Goal: Information Seeking & Learning: Learn about a topic

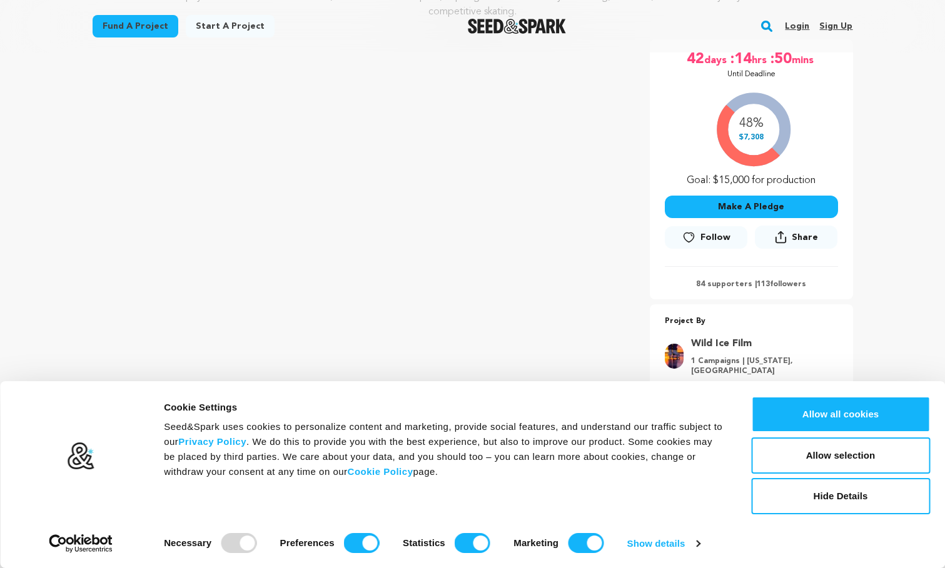
scroll to position [223, 0]
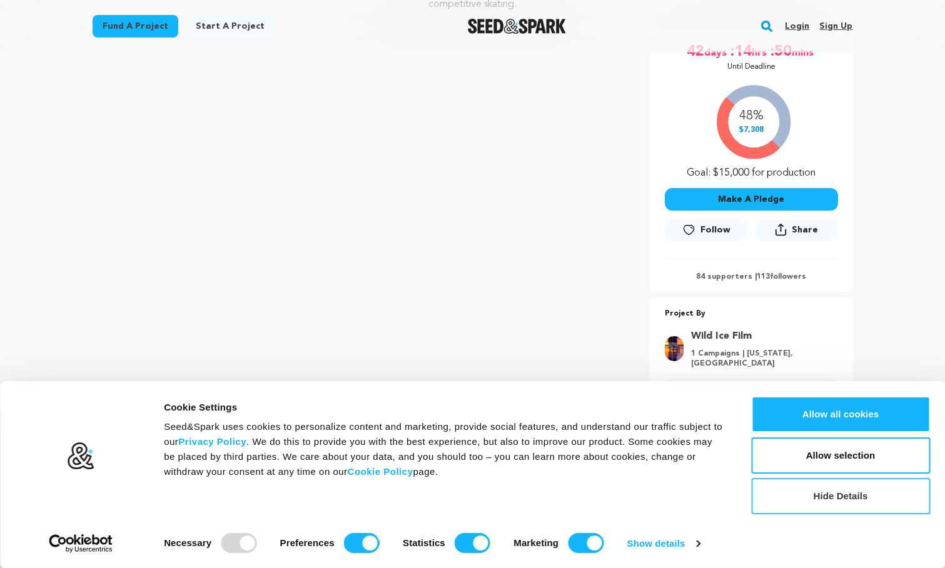
click at [788, 495] on button "Hide Details" at bounding box center [840, 496] width 179 height 36
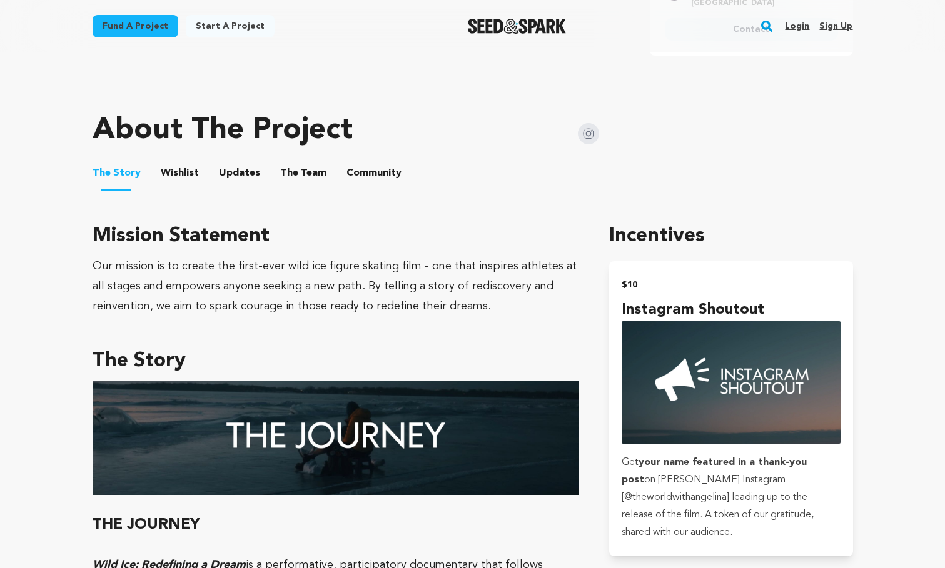
scroll to position [591, 0]
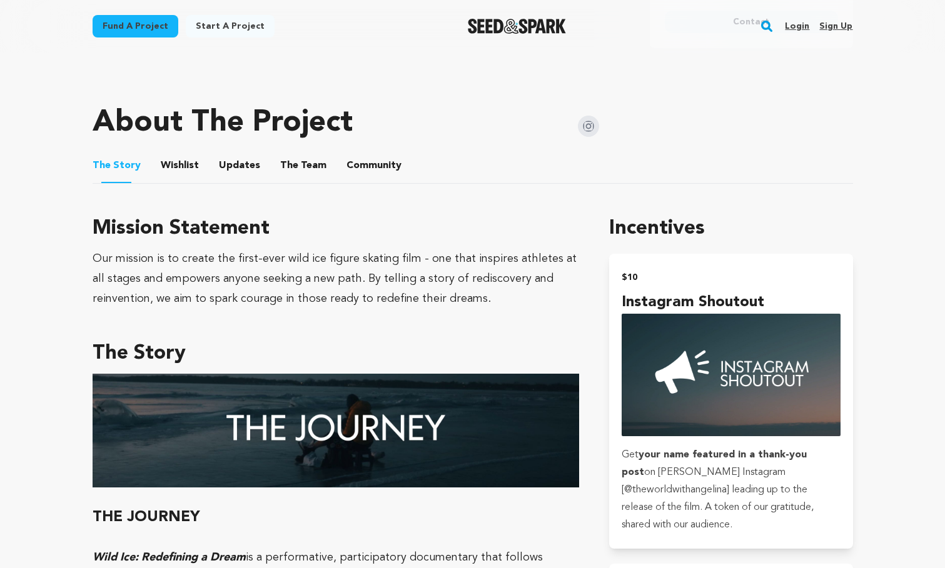
click at [180, 155] on button "Wishlist" at bounding box center [179, 168] width 30 height 30
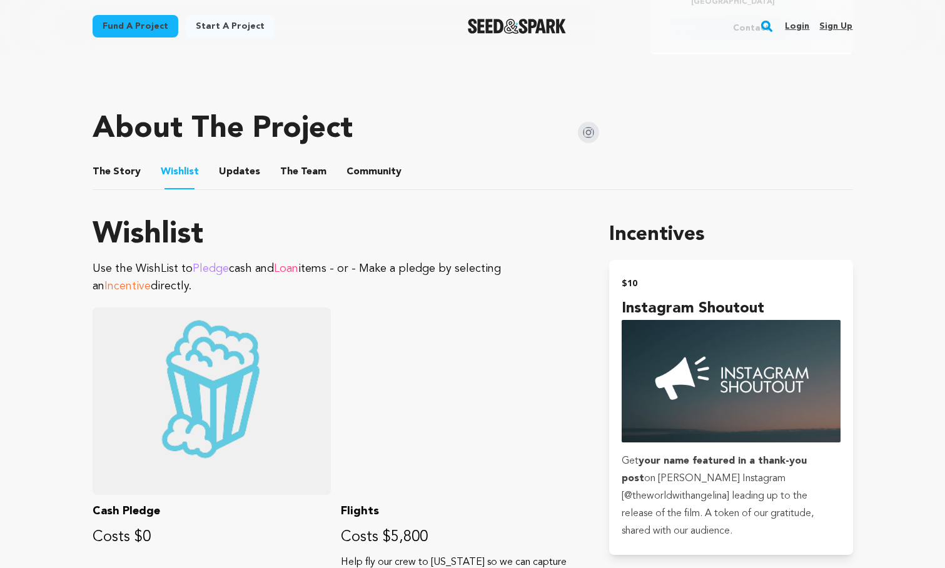
scroll to position [566, 0]
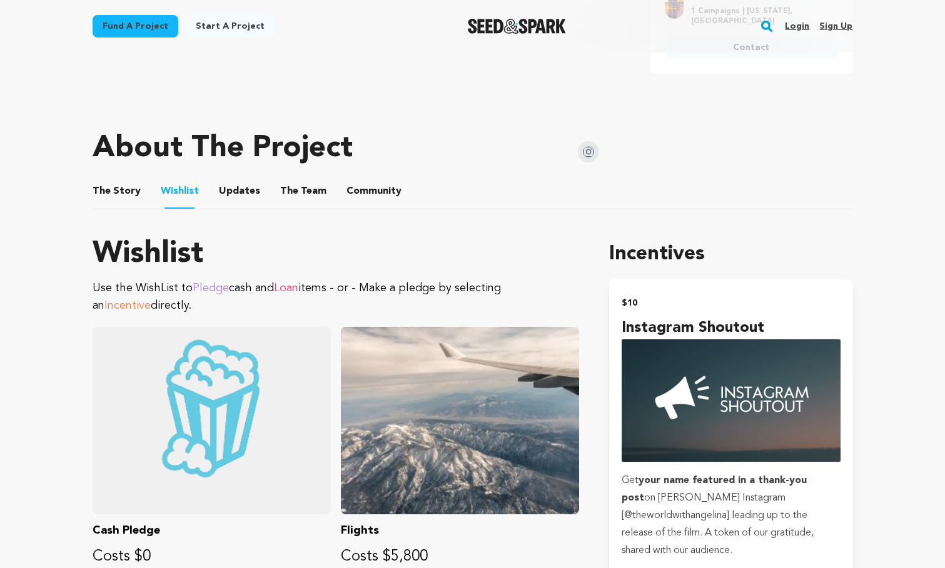
click at [224, 182] on button "Updates" at bounding box center [239, 194] width 30 height 30
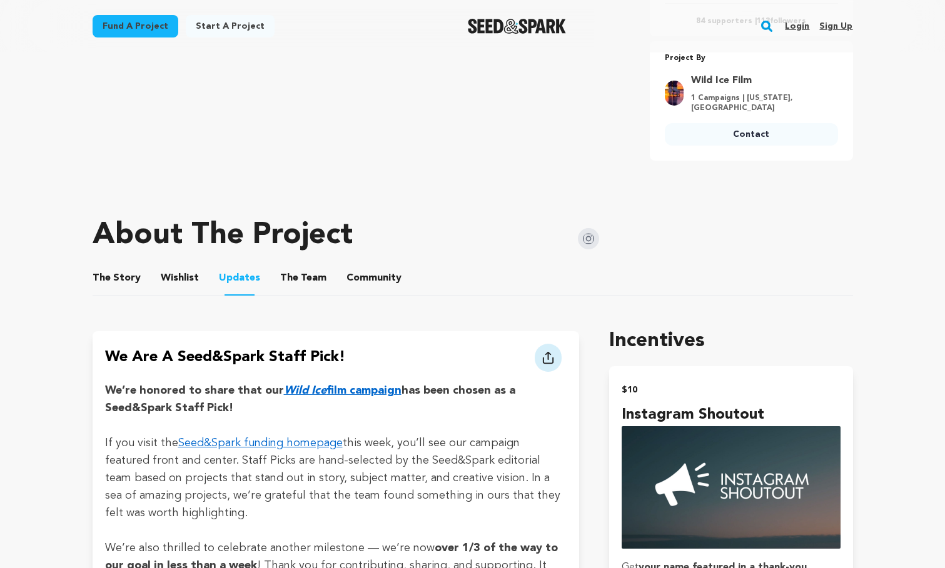
scroll to position [535, 0]
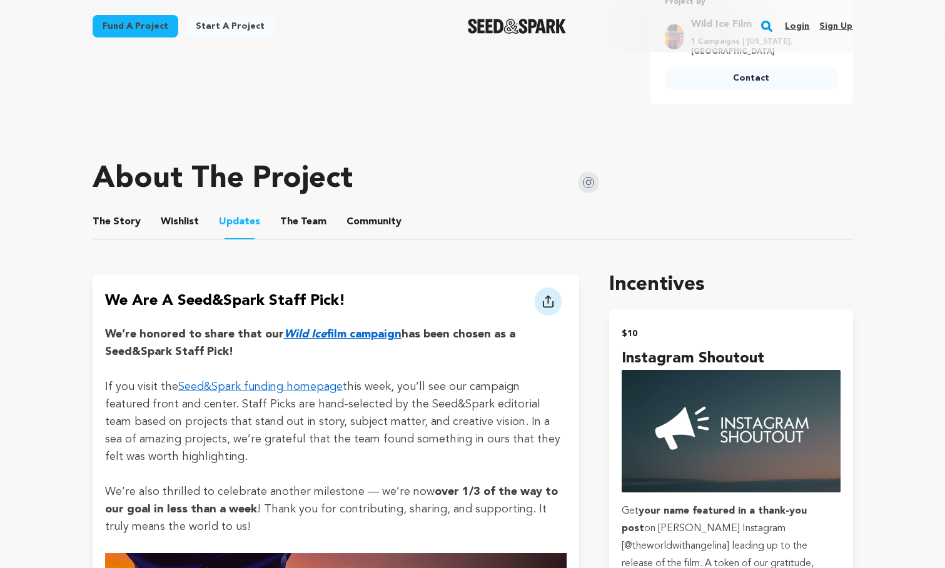
click at [296, 209] on button "The Team" at bounding box center [303, 224] width 30 height 30
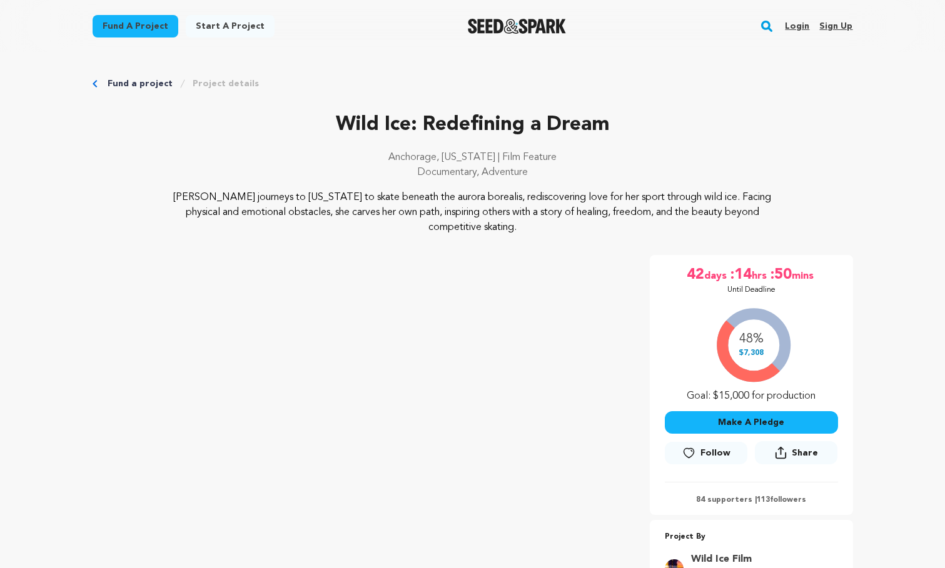
scroll to position [535, 0]
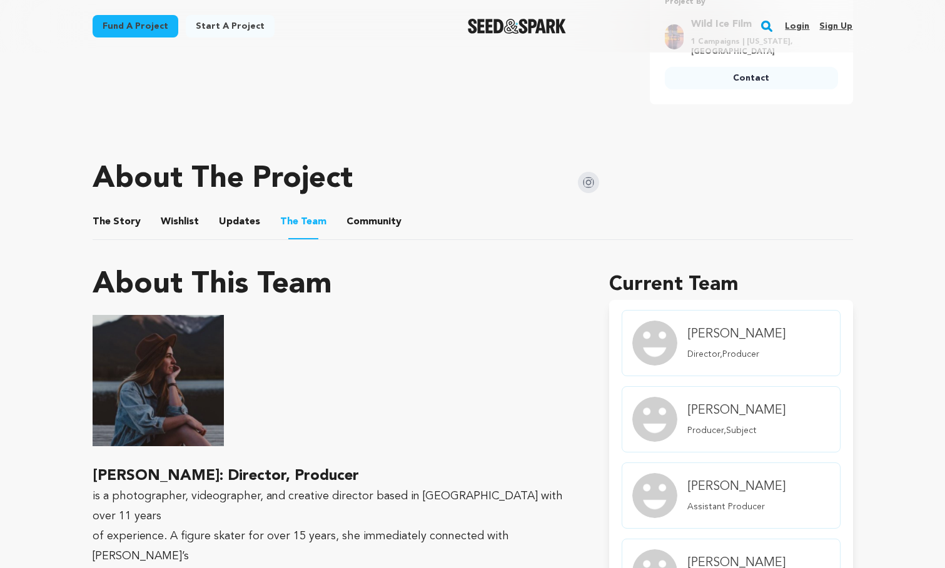
click at [377, 209] on button "Community" at bounding box center [374, 224] width 30 height 30
